Goal: Task Accomplishment & Management: Manage account settings

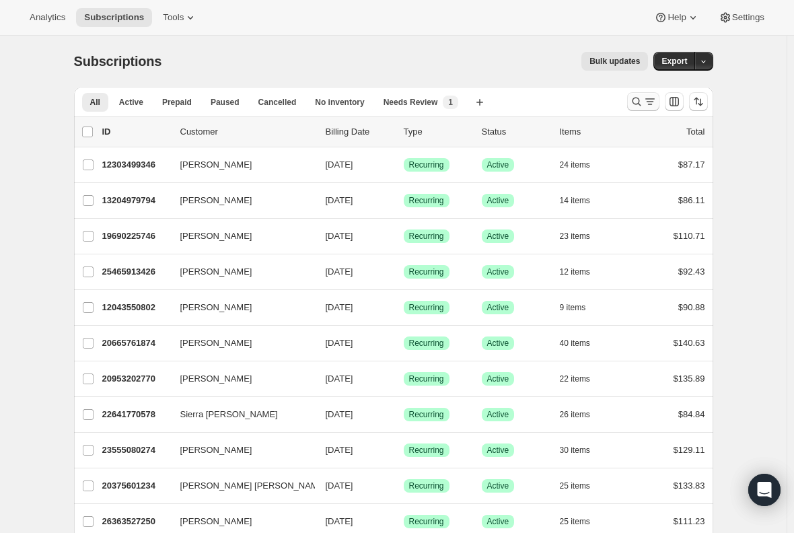
click at [650, 103] on icon "Search and filter results" at bounding box center [649, 101] width 13 height 13
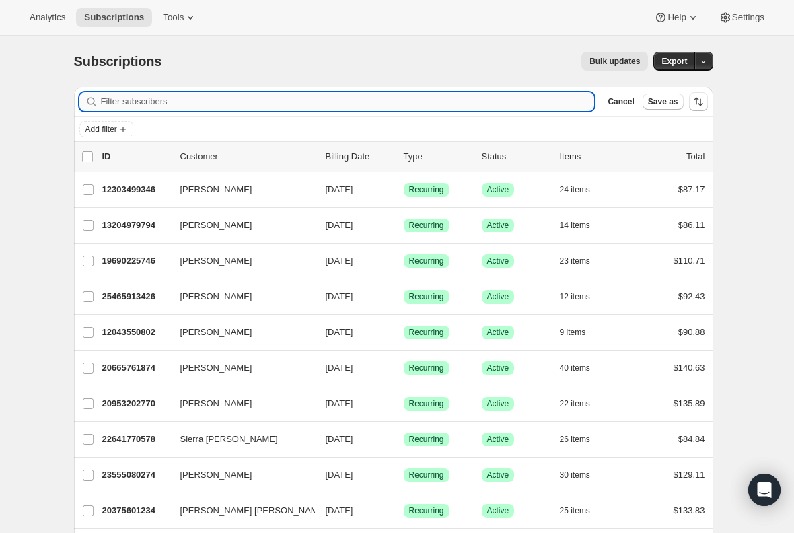
click at [260, 102] on input "Filter subscribers" at bounding box center [348, 101] width 494 height 19
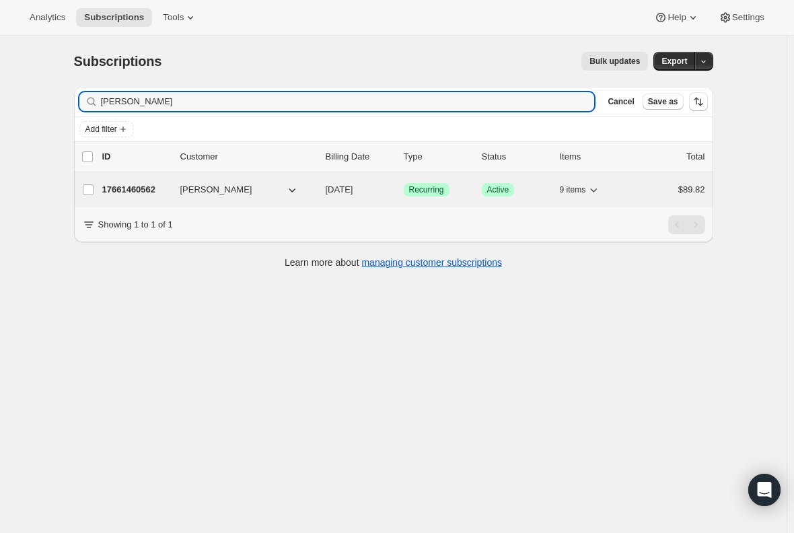
type input "[PERSON_NAME]"
click at [133, 190] on p "17661460562" at bounding box center [135, 189] width 67 height 13
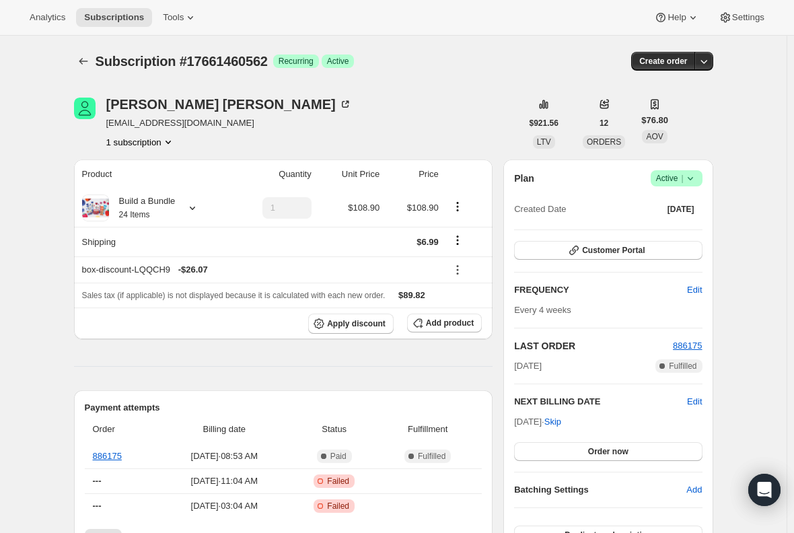
click at [160, 124] on span "[EMAIL_ADDRESS][DOMAIN_NAME]" at bounding box center [229, 122] width 246 height 13
copy span "[EMAIL_ADDRESS][DOMAIN_NAME]"
click at [111, 22] on span "Subscriptions" at bounding box center [114, 17] width 60 height 11
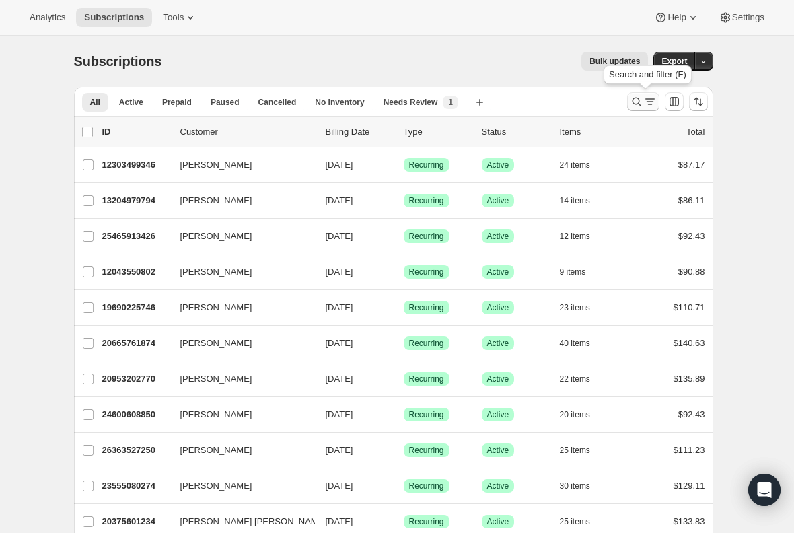
click at [643, 102] on icon "Search and filter results" at bounding box center [636, 101] width 13 height 13
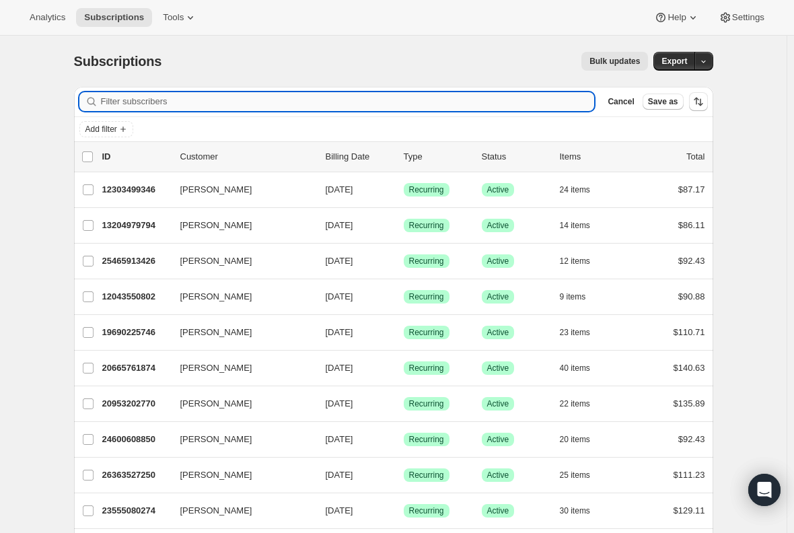
click at [242, 101] on input "Filter subscribers" at bounding box center [348, 101] width 494 height 19
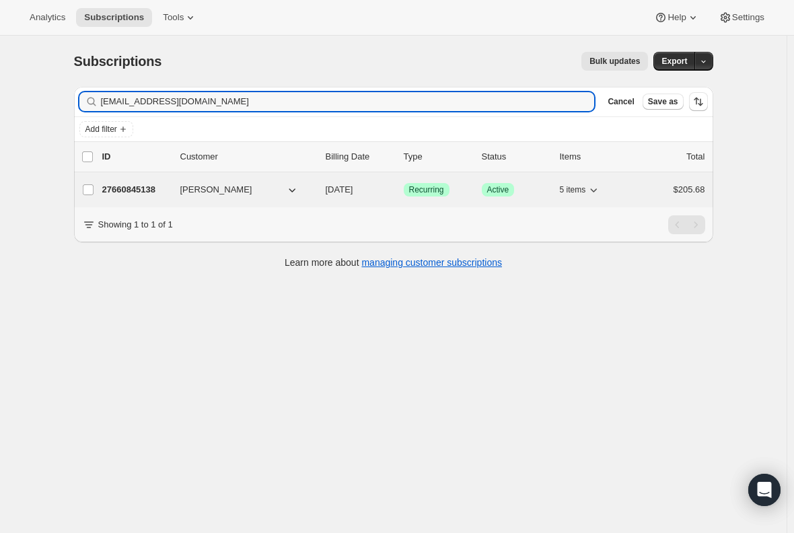
type input "[EMAIL_ADDRESS][DOMAIN_NAME]"
click at [128, 188] on p "27660845138" at bounding box center [135, 189] width 67 height 13
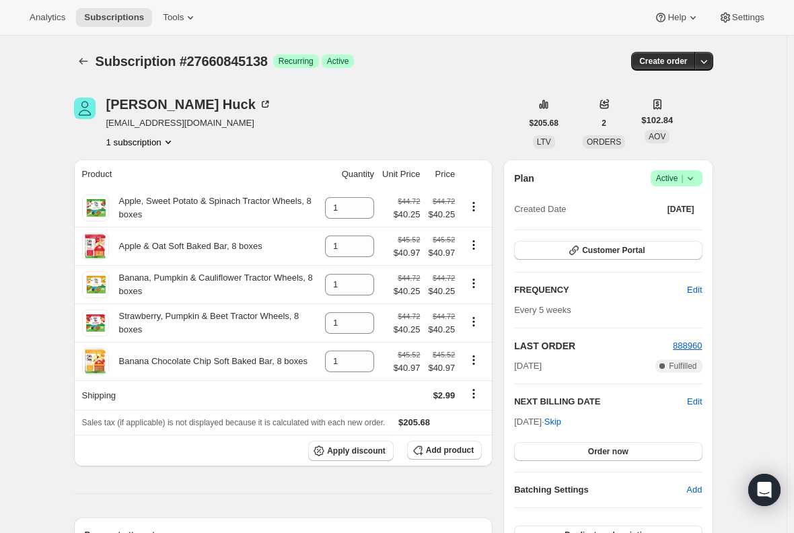
click at [670, 186] on div "Plan Success Active | Created Date [DATE]" at bounding box center [608, 194] width 188 height 48
click at [670, 180] on span "Active |" at bounding box center [676, 178] width 41 height 13
click at [676, 225] on span "Cancel subscription" at bounding box center [681, 228] width 76 height 10
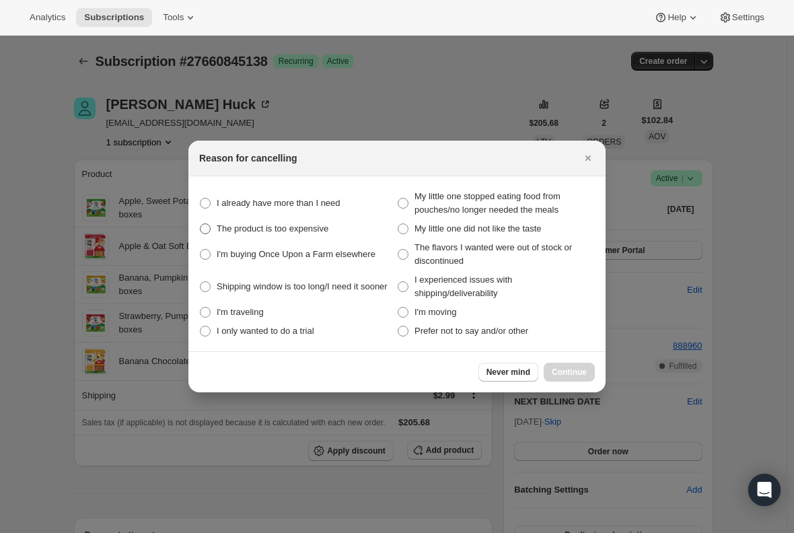
click at [210, 231] on span ":r1e8:" at bounding box center [205, 228] width 11 height 11
click at [201, 224] on expensive "The product is too expensive" at bounding box center [200, 223] width 1 height 1
radio expensive "true"
drag, startPoint x: 571, startPoint y: 374, endPoint x: 472, endPoint y: 314, distance: 115.3
click at [572, 374] on span "Continue" at bounding box center [569, 372] width 35 height 11
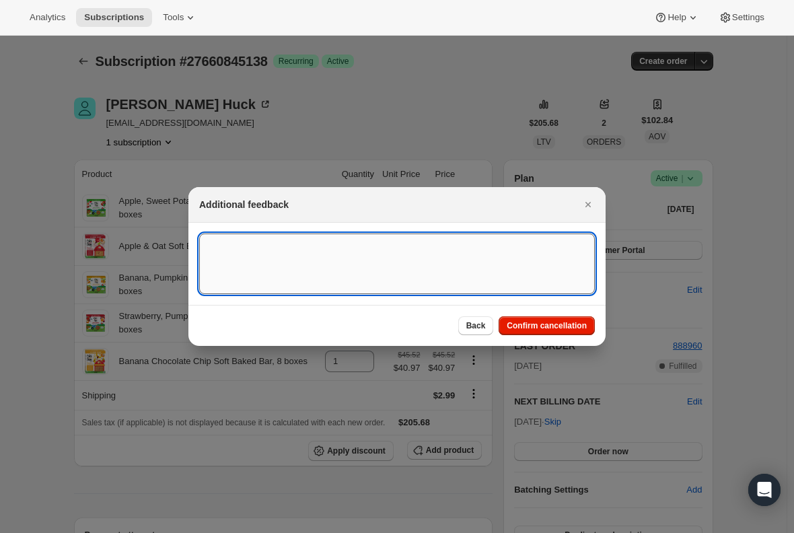
click at [321, 266] on textarea ":r1e8:" at bounding box center [397, 264] width 396 height 61
type textarea "Canceled per req."
click at [542, 326] on span "Confirm cancellation" at bounding box center [547, 325] width 80 height 11
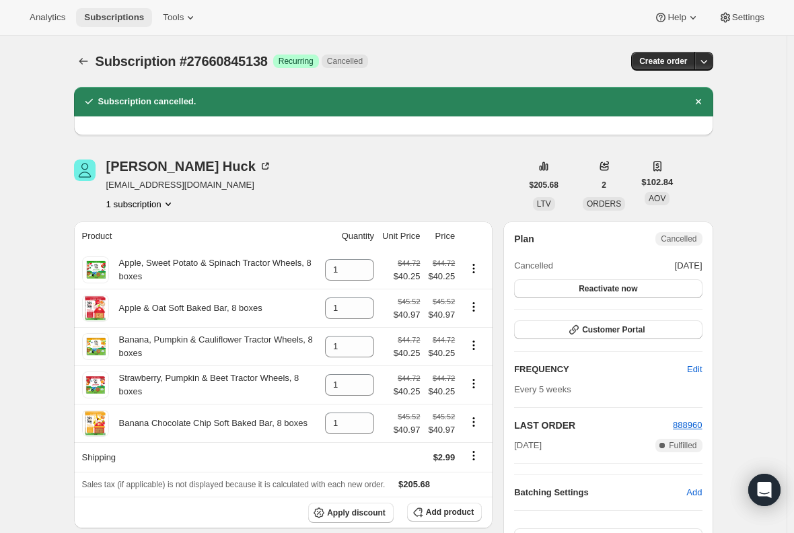
click at [94, 19] on span "Subscriptions" at bounding box center [114, 17] width 60 height 11
